Goal: Find specific page/section: Find specific page/section

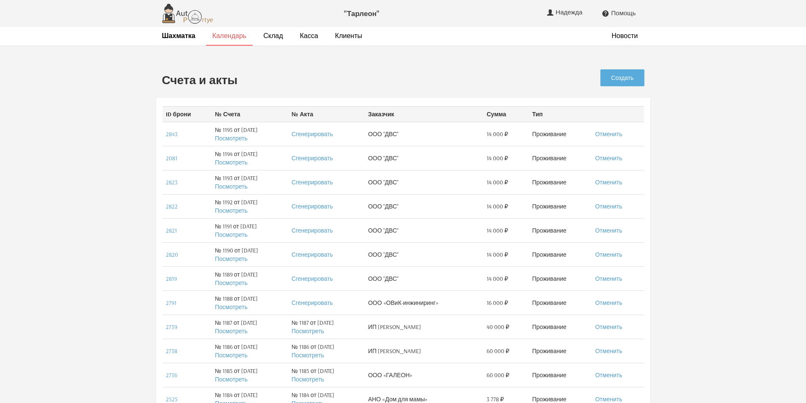
click at [222, 39] on link "Календарь" at bounding box center [229, 35] width 34 height 9
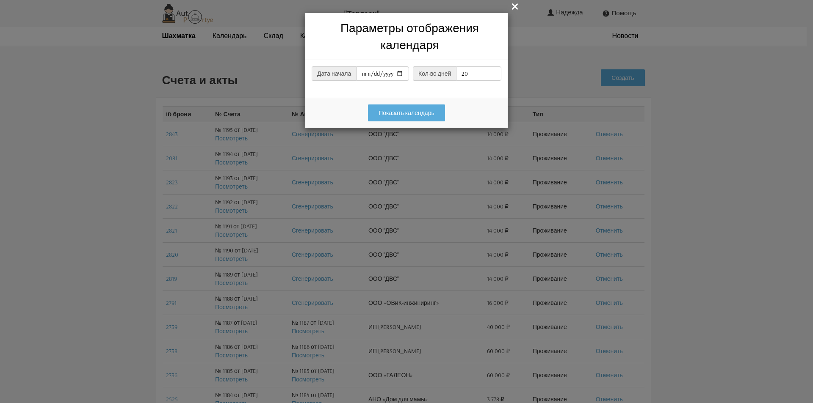
click at [270, 78] on div " Параметры отображения календаря Дата начала 2025-09-19 Кол-во дней 20 Подгота…" at bounding box center [406, 201] width 813 height 403
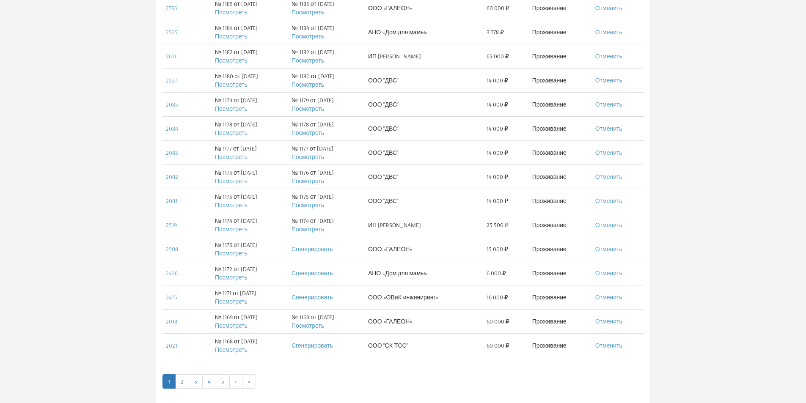
scroll to position [434, 0]
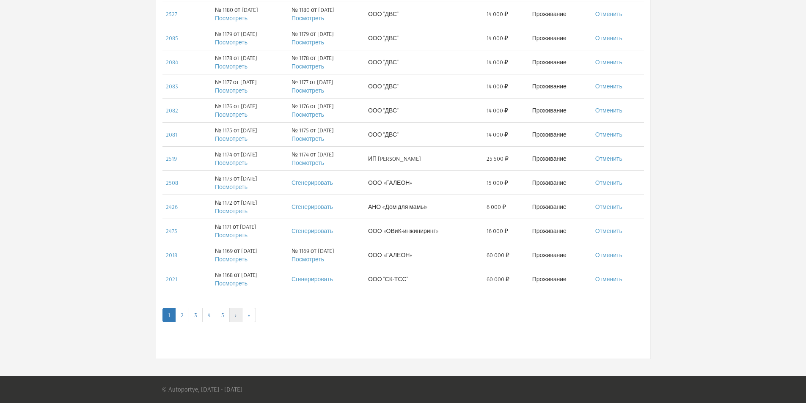
click at [234, 320] on link "›" at bounding box center [235, 315] width 13 height 14
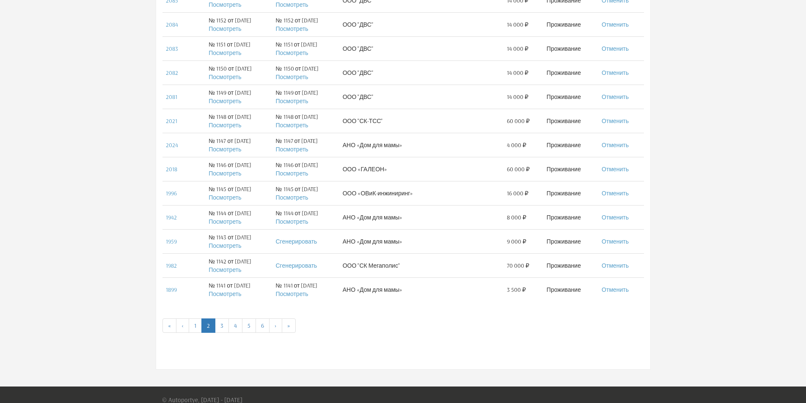
scroll to position [434, 0]
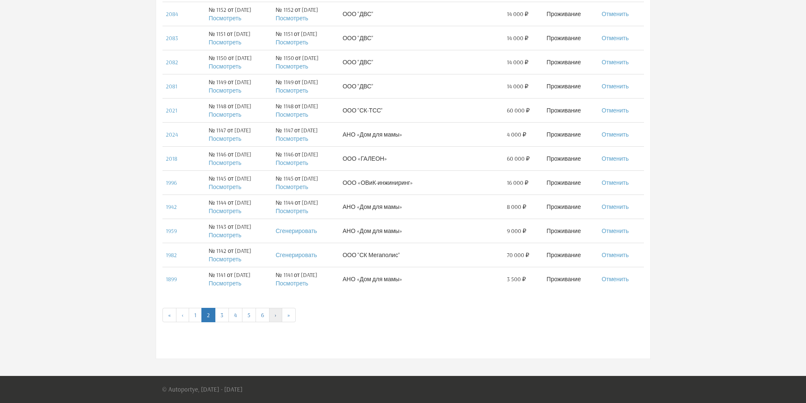
click at [276, 318] on link "›" at bounding box center [275, 315] width 13 height 14
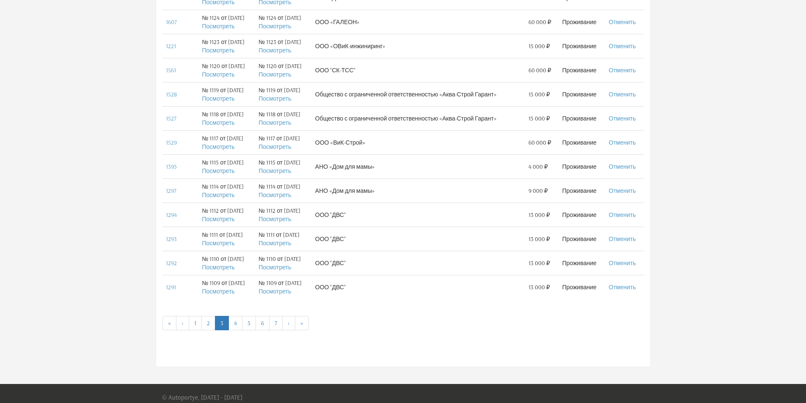
scroll to position [434, 0]
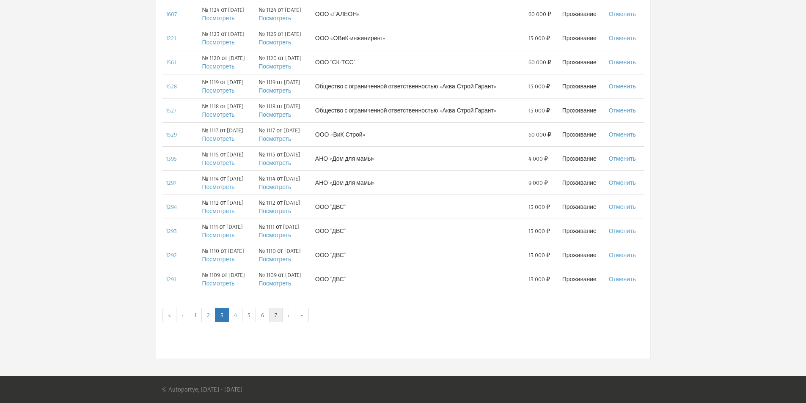
click at [277, 314] on link "7" at bounding box center [276, 315] width 14 height 14
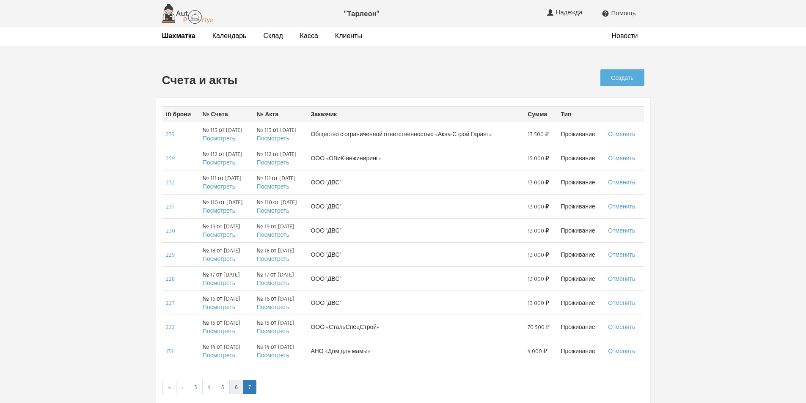
click at [237, 383] on link "6" at bounding box center [236, 387] width 14 height 14
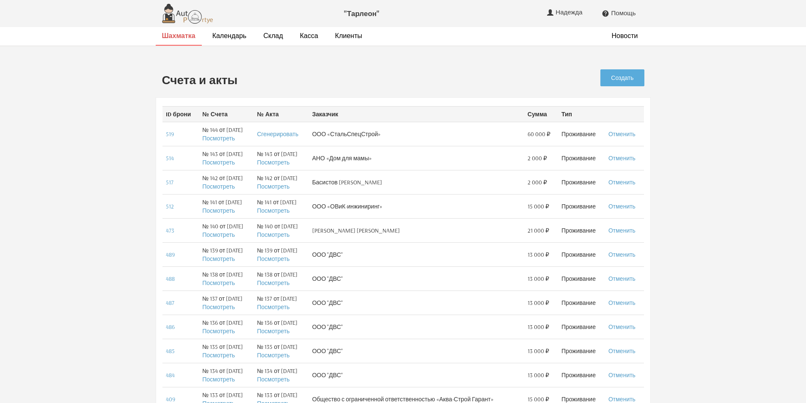
click at [188, 33] on strong "Шахматка" at bounding box center [178, 35] width 33 height 8
